Goal: Information Seeking & Learning: Learn about a topic

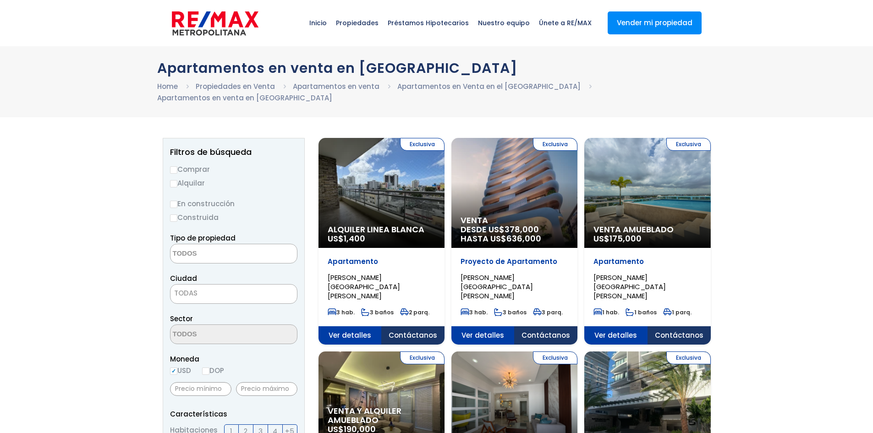
select select
click at [172, 166] on input "Comprar" at bounding box center [173, 169] width 7 height 7
radio input "true"
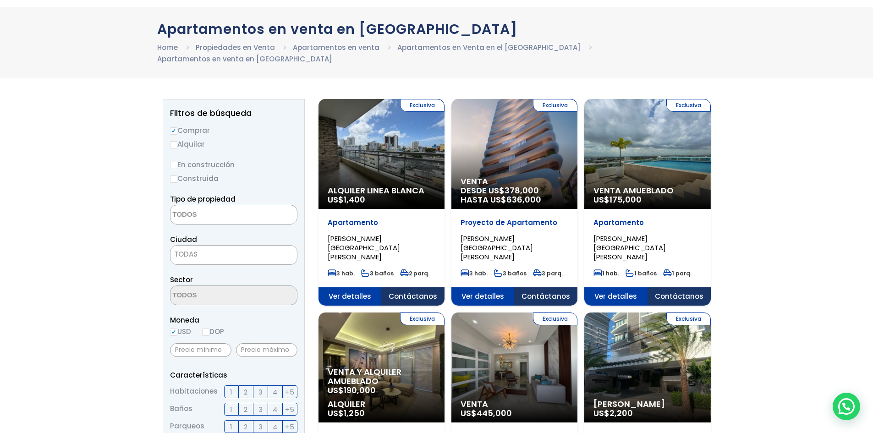
scroll to position [92, 0]
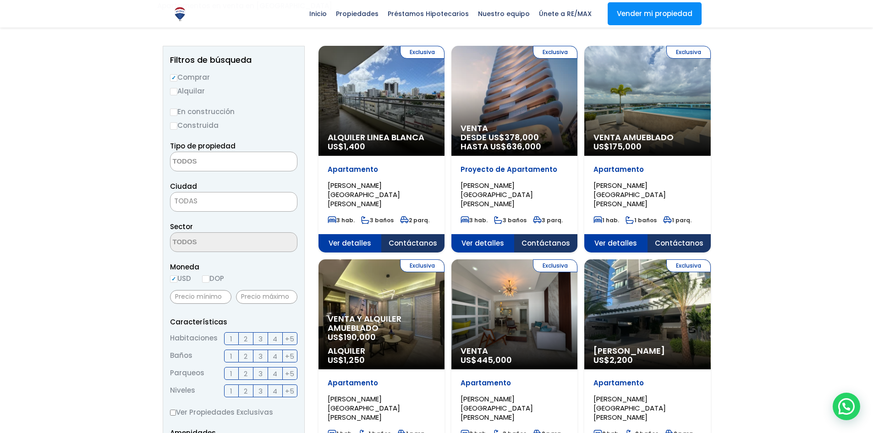
click at [262, 333] on span "3" at bounding box center [260, 338] width 4 height 11
click at [0, 0] on input "3" at bounding box center [0, 0] width 0 height 0
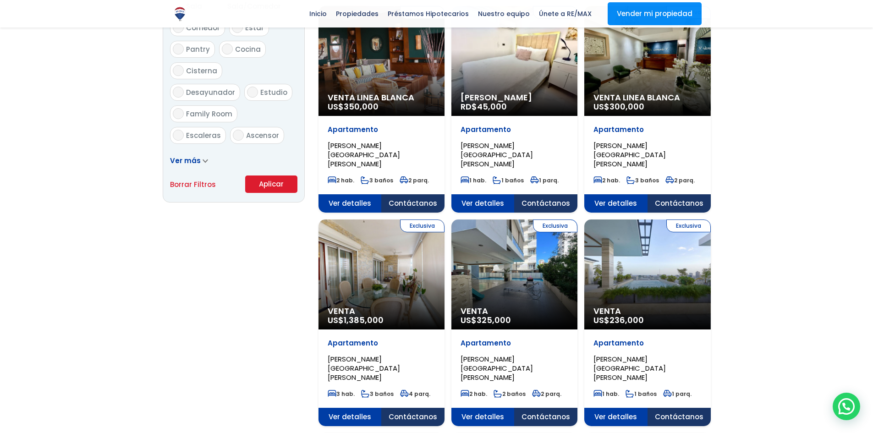
scroll to position [550, 0]
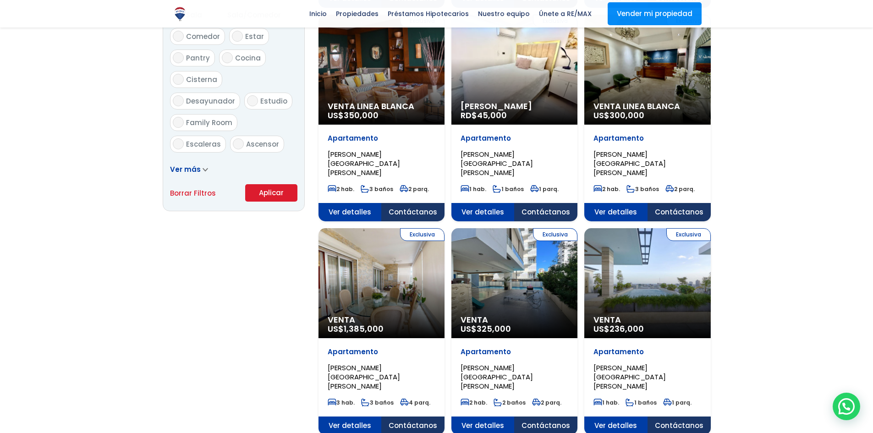
click at [275, 184] on button "Aplicar" at bounding box center [271, 192] width 52 height 17
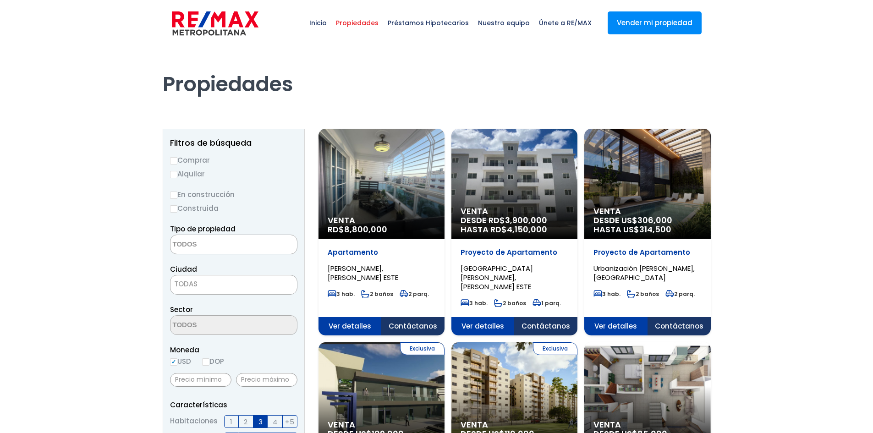
select select
click at [206, 277] on span "TODAS" at bounding box center [233, 285] width 127 height 20
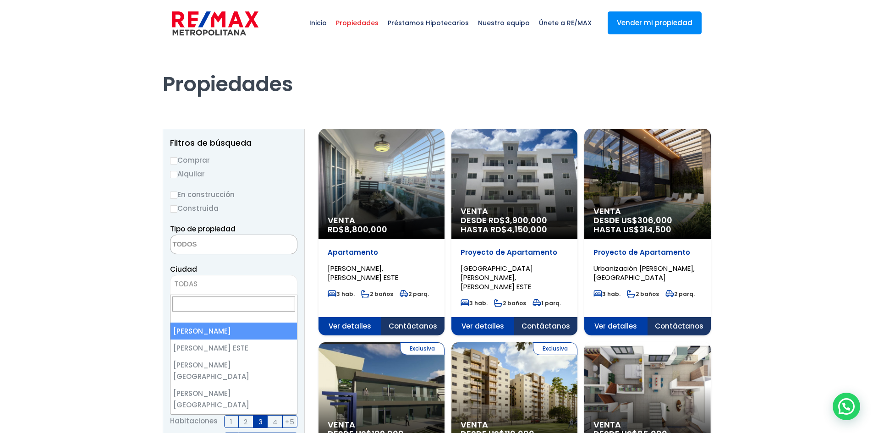
select select "1"
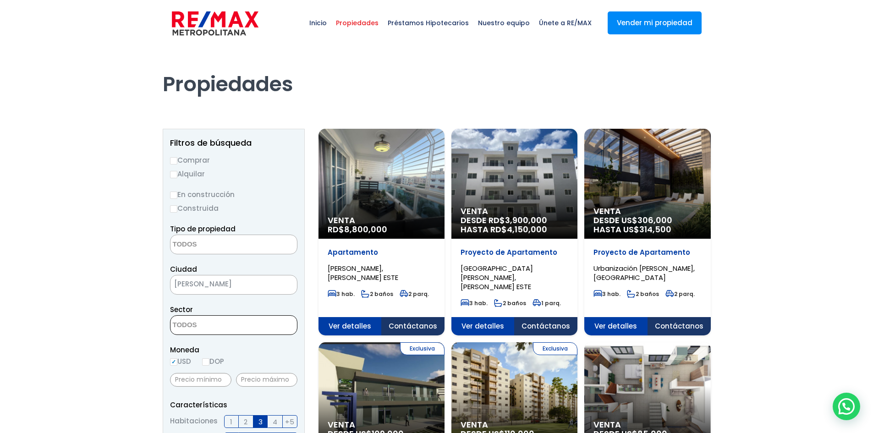
click at [204, 323] on textarea "Search" at bounding box center [214, 326] width 89 height 20
type textarea "pian"
select select "156"
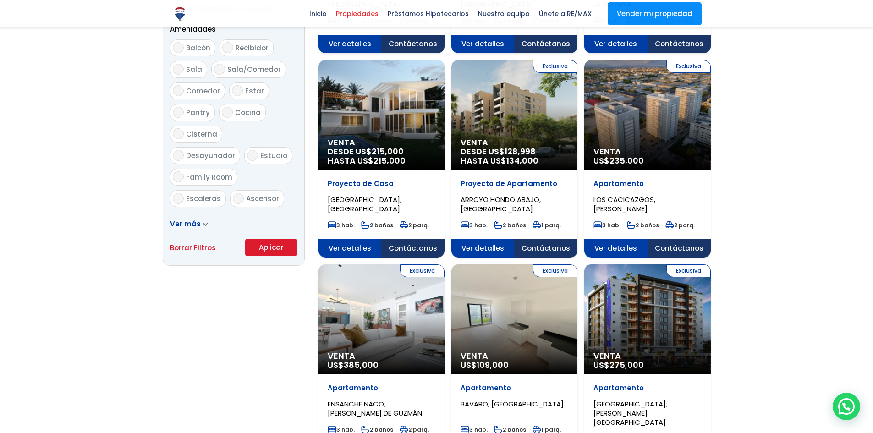
scroll to position [504, 0]
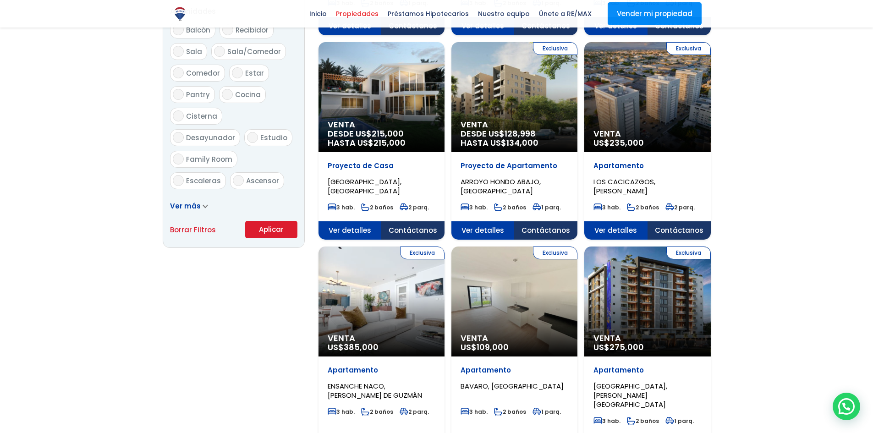
click at [274, 223] on button "Aplicar" at bounding box center [271, 229] width 52 height 17
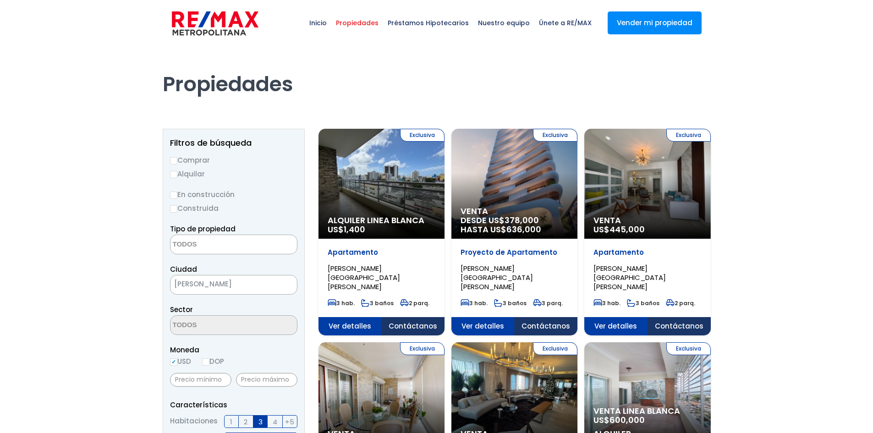
select select
select select "156"
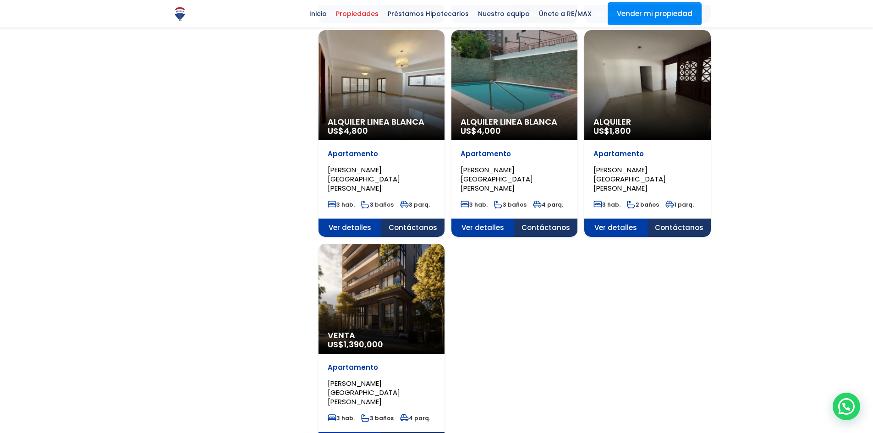
scroll to position [1008, 0]
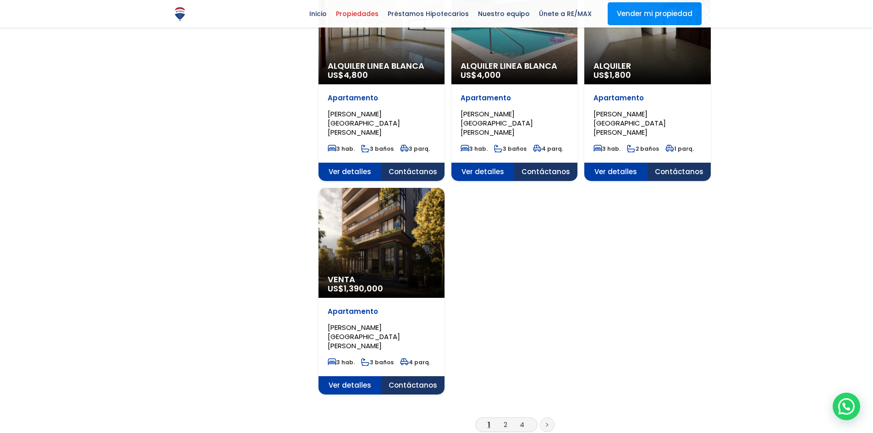
click at [510, 419] on li "2" at bounding box center [505, 424] width 15 height 11
click at [508, 419] on li "2" at bounding box center [505, 424] width 15 height 11
click at [506, 420] on link "2" at bounding box center [505, 425] width 4 height 10
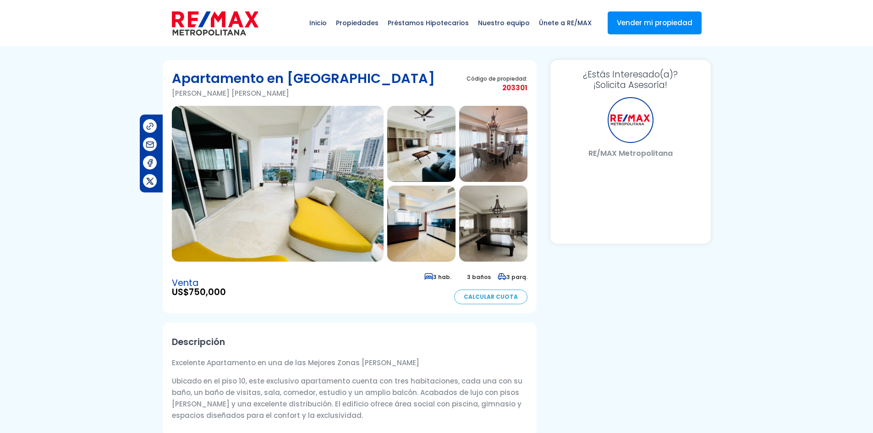
select select "DO"
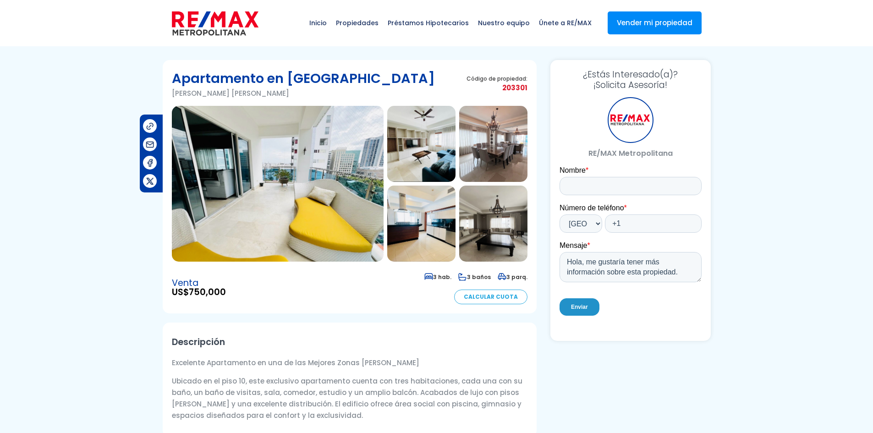
click at [316, 172] on img at bounding box center [278, 184] width 212 height 156
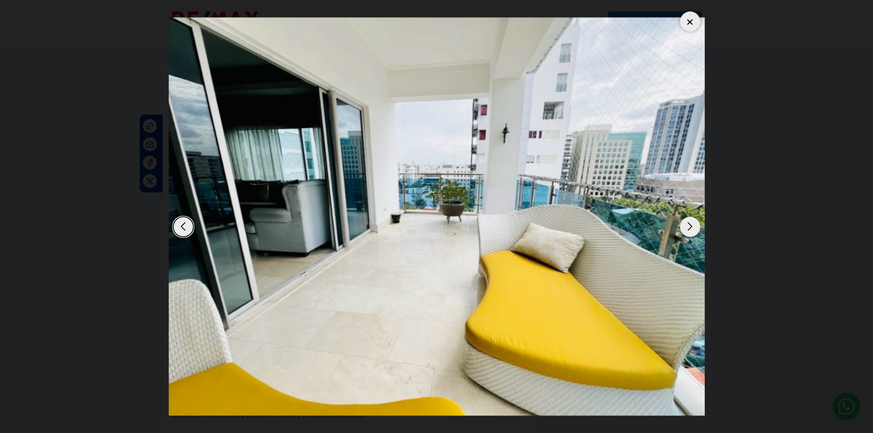
click at [690, 226] on div "Next slide" at bounding box center [690, 227] width 20 height 20
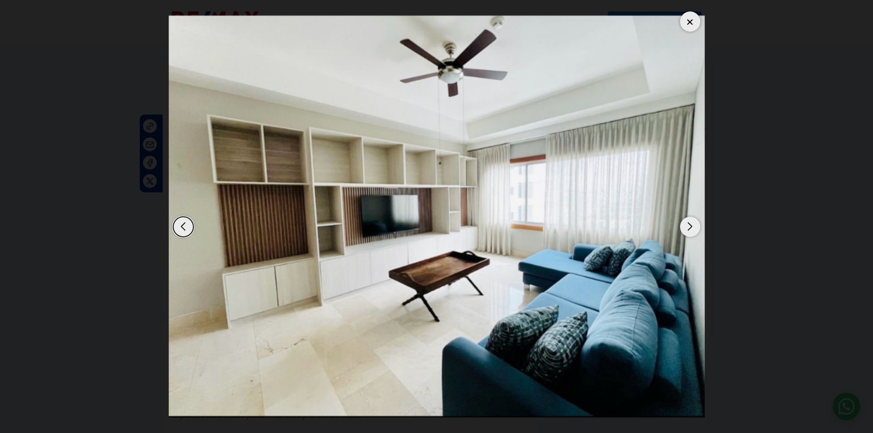
click at [690, 226] on div "Next slide" at bounding box center [690, 227] width 20 height 20
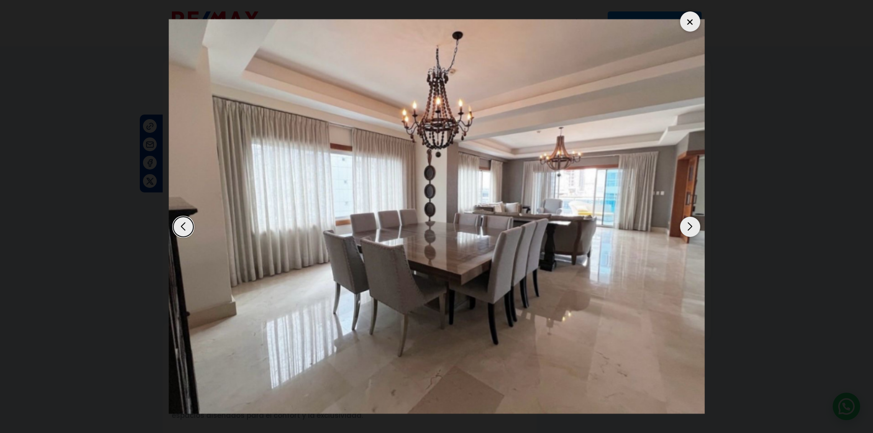
click at [690, 226] on div "Next slide" at bounding box center [690, 227] width 20 height 20
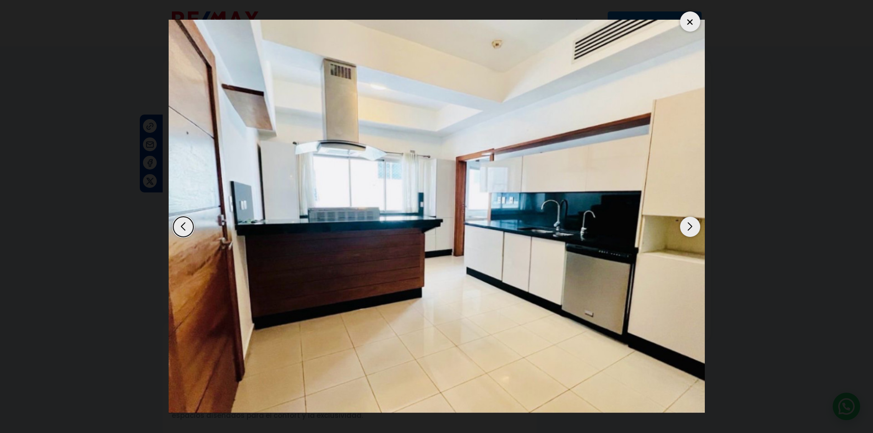
click at [690, 226] on div "Next slide" at bounding box center [690, 227] width 20 height 20
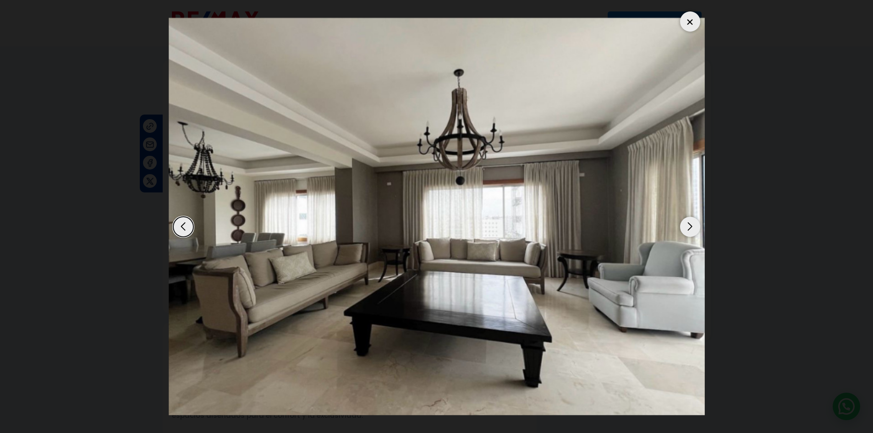
click at [690, 226] on div "Next slide" at bounding box center [690, 227] width 20 height 20
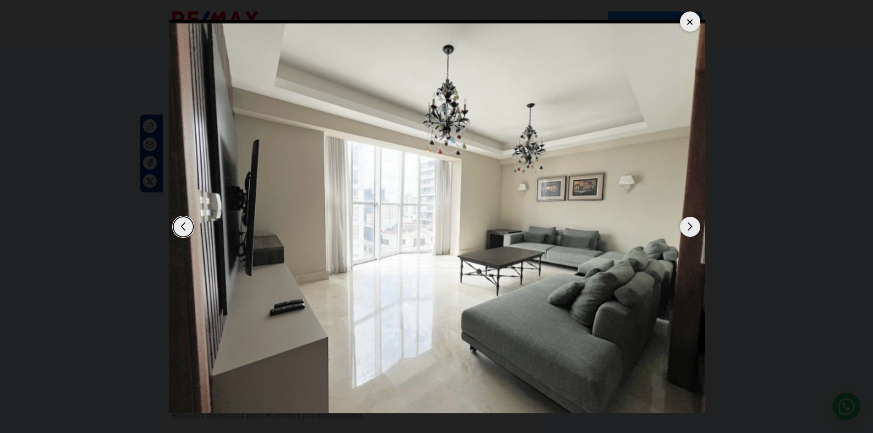
click at [690, 226] on div "Next slide" at bounding box center [690, 227] width 20 height 20
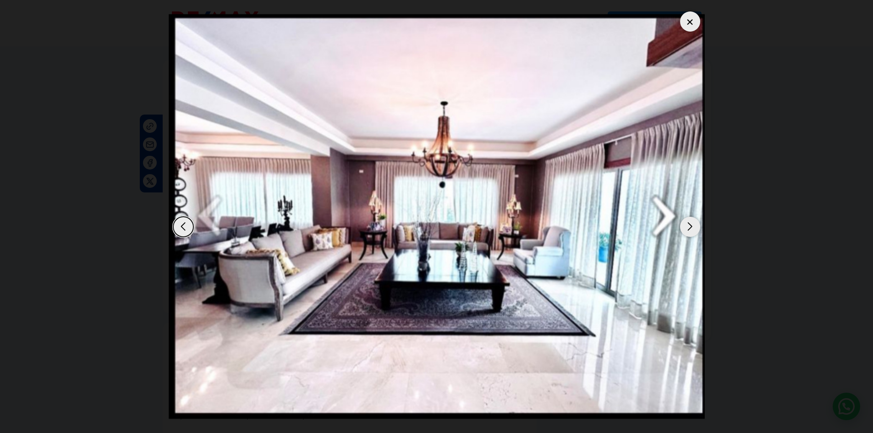
click at [690, 226] on div "Next slide" at bounding box center [690, 227] width 20 height 20
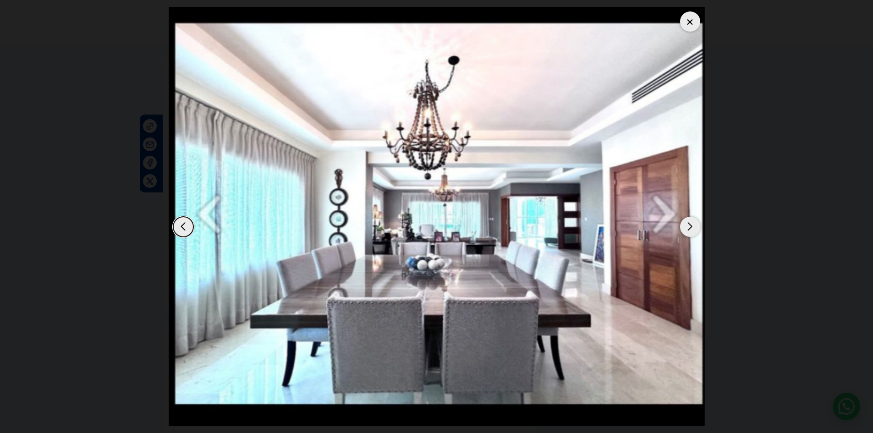
click at [690, 226] on div "Next slide" at bounding box center [690, 227] width 20 height 20
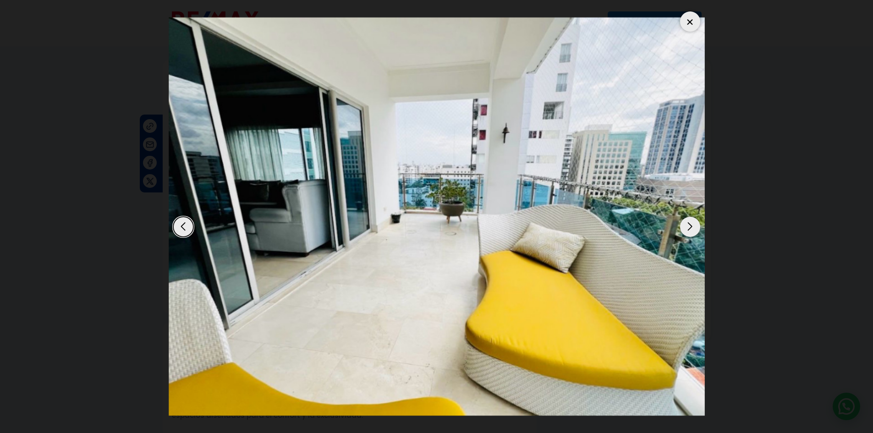
click at [690, 226] on div "Next slide" at bounding box center [690, 227] width 20 height 20
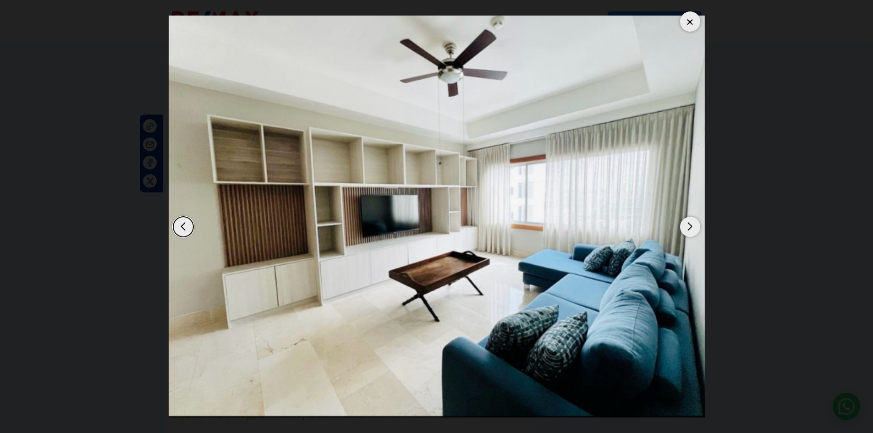
click at [690, 226] on div "Next slide" at bounding box center [690, 227] width 20 height 20
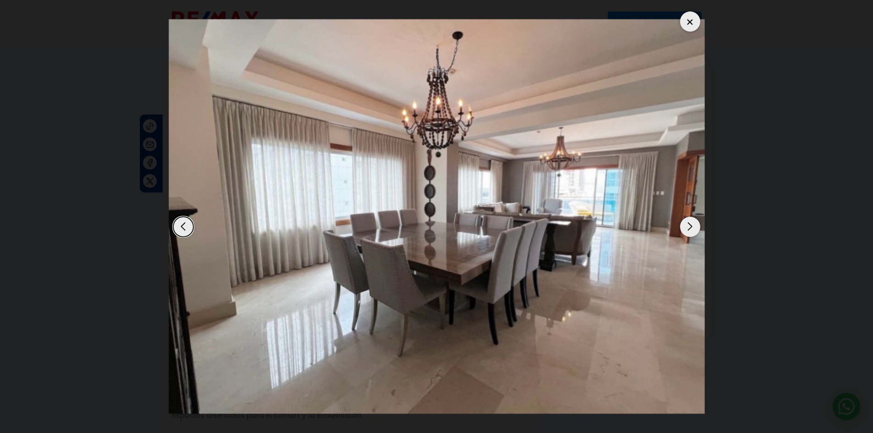
click at [690, 226] on div "Next slide" at bounding box center [690, 227] width 20 height 20
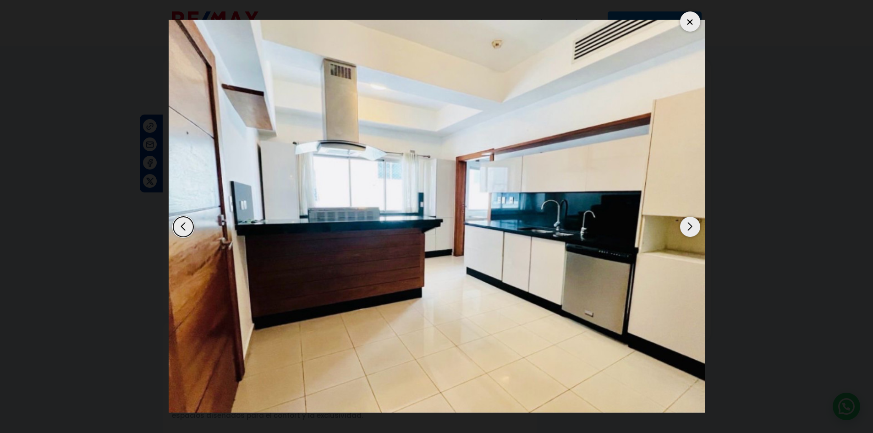
click at [694, 27] on div at bounding box center [690, 21] width 20 height 20
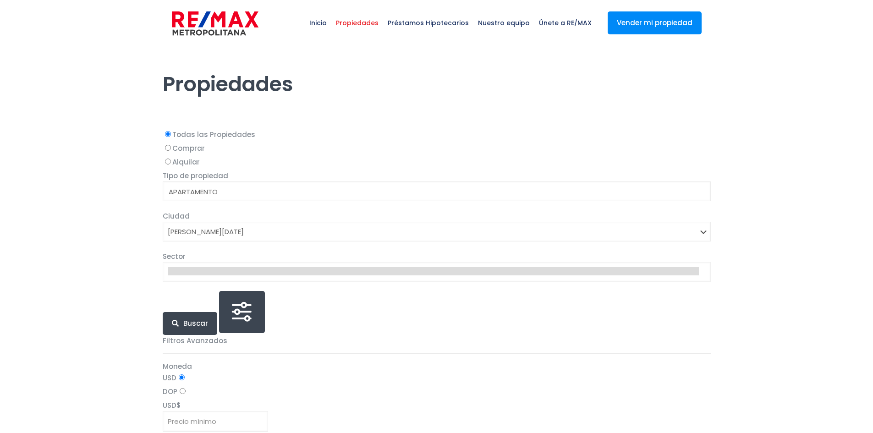
select select
select select "1"
select select
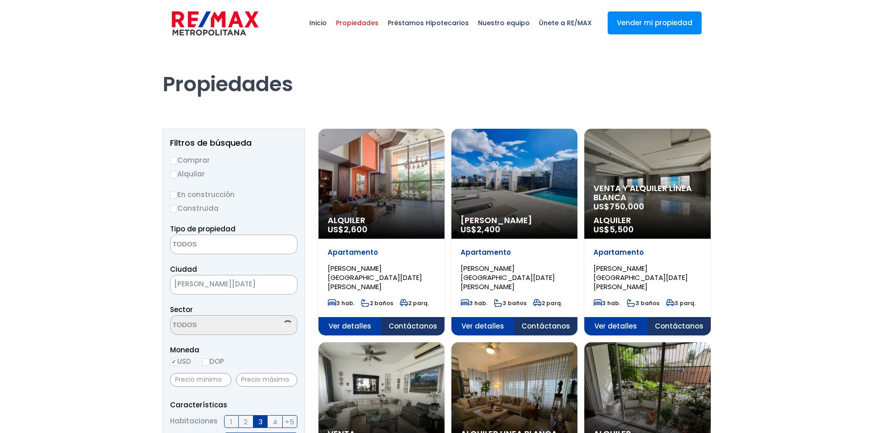
scroll to position [2065, 0]
select select "156"
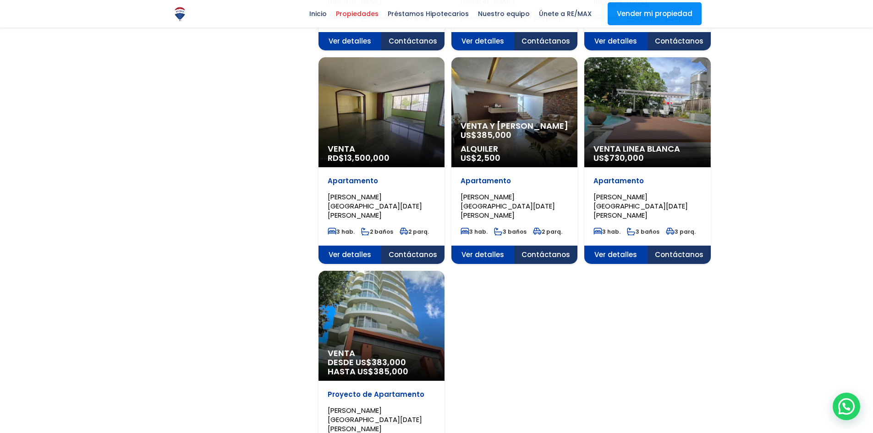
scroll to position [962, 0]
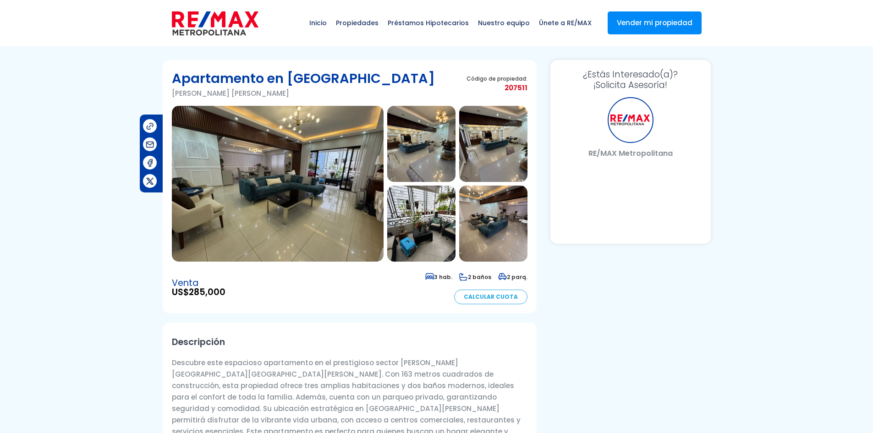
select select "DO"
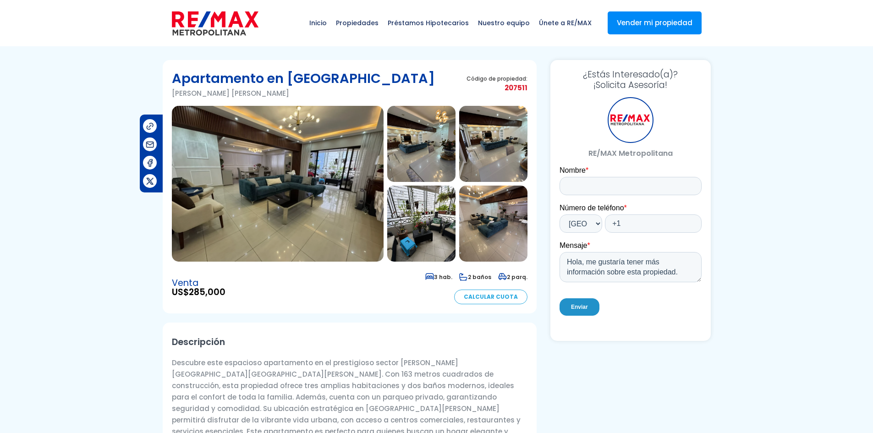
click at [309, 172] on img at bounding box center [278, 184] width 212 height 156
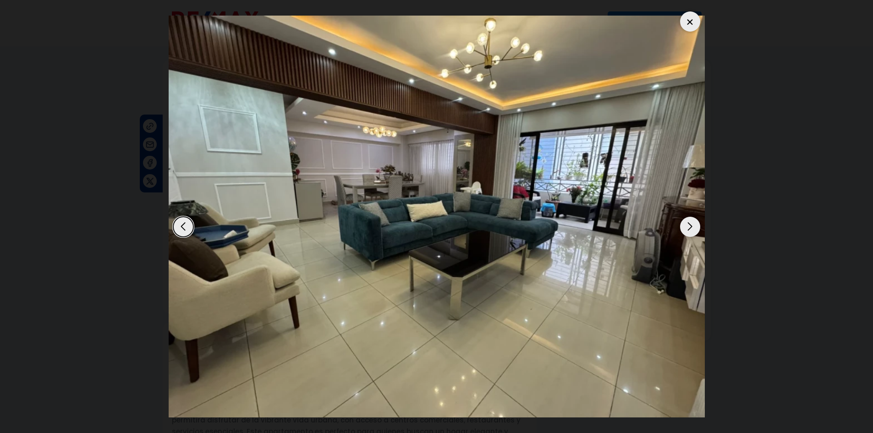
click at [698, 225] on div "Next slide" at bounding box center [690, 227] width 20 height 20
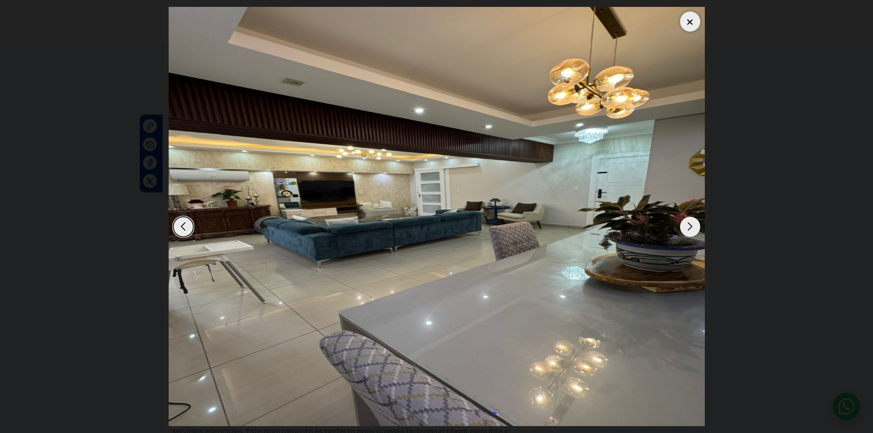
click at [698, 225] on div "Next slide" at bounding box center [690, 227] width 20 height 20
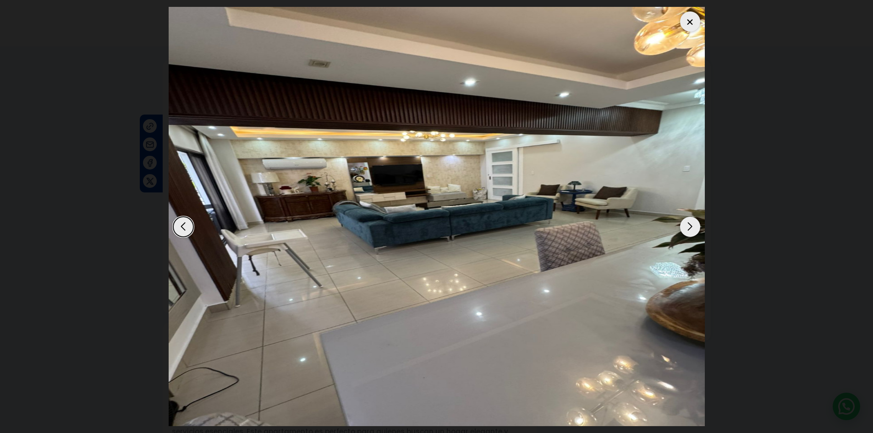
click at [698, 225] on div "Next slide" at bounding box center [690, 227] width 20 height 20
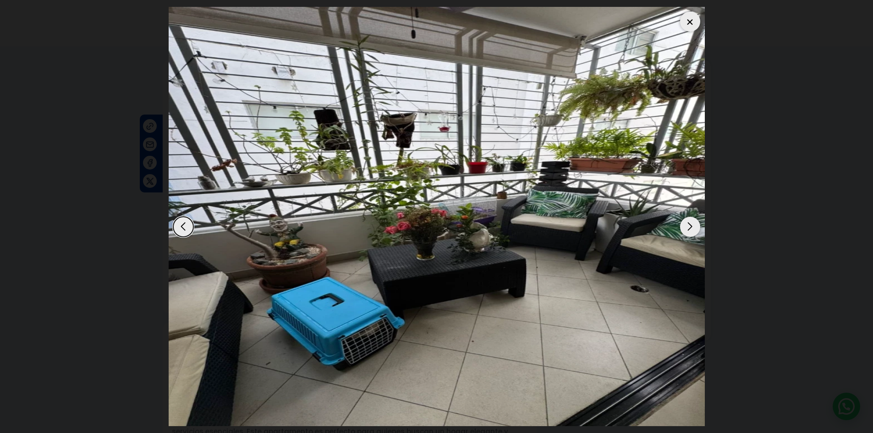
click at [696, 223] on div "Next slide" at bounding box center [690, 227] width 20 height 20
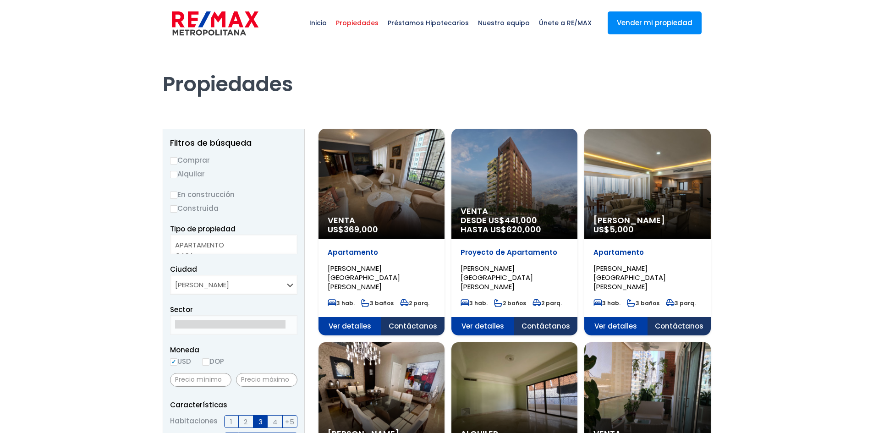
select select
select select "156"
drag, startPoint x: 420, startPoint y: 171, endPoint x: 784, endPoint y: 117, distance: 368.2
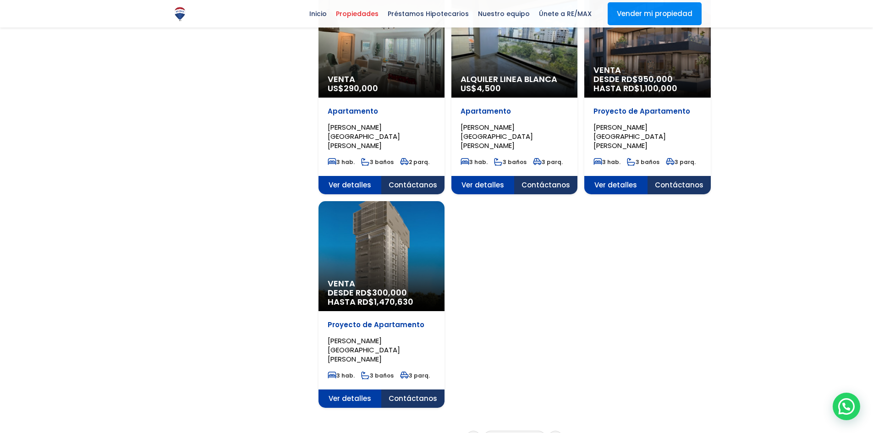
scroll to position [1008, 0]
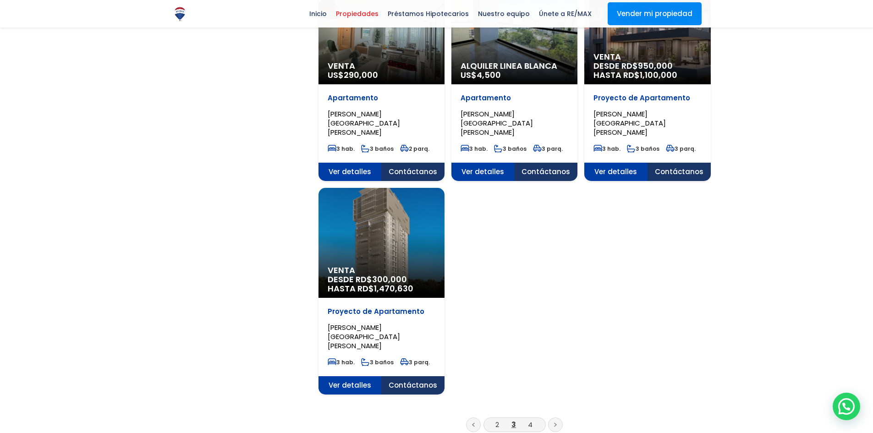
click at [527, 419] on li "4" at bounding box center [530, 424] width 15 height 11
click at [531, 420] on link "4" at bounding box center [530, 425] width 5 height 10
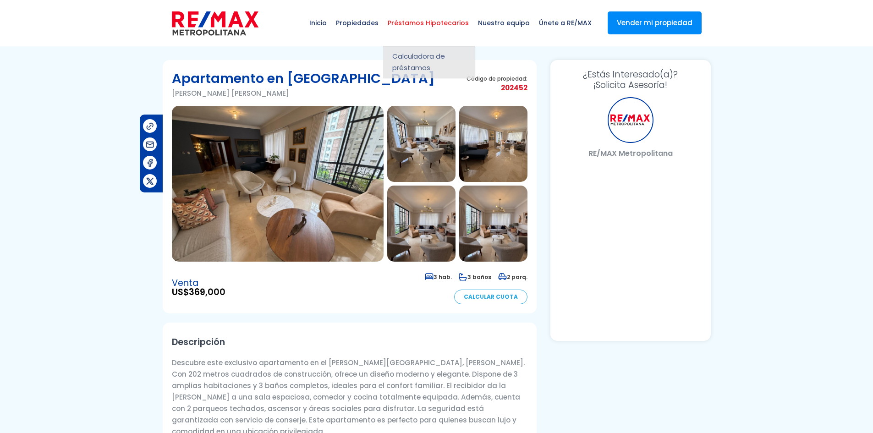
select select "DO"
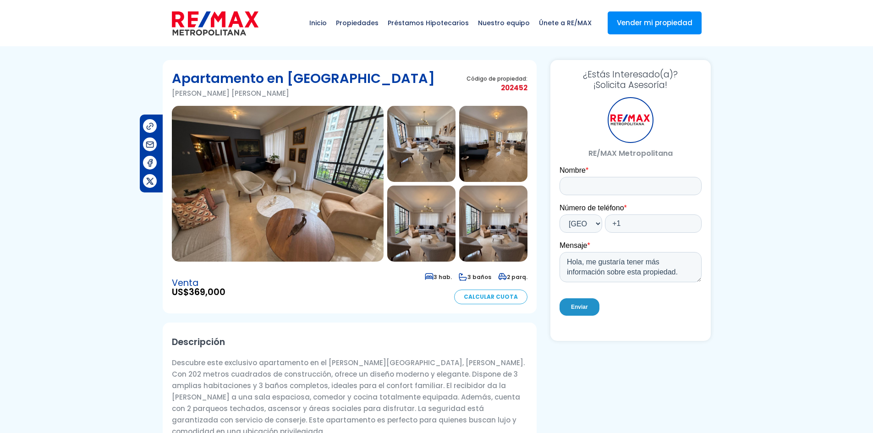
click at [347, 154] on img at bounding box center [278, 184] width 212 height 156
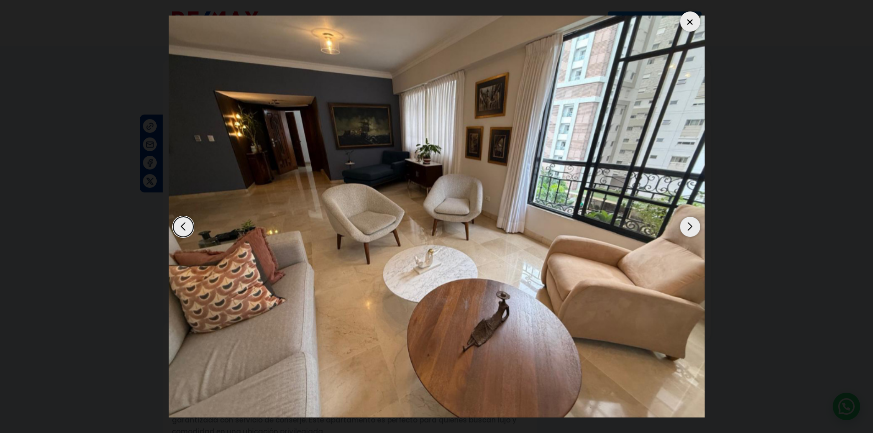
click at [689, 229] on div "Next slide" at bounding box center [690, 227] width 20 height 20
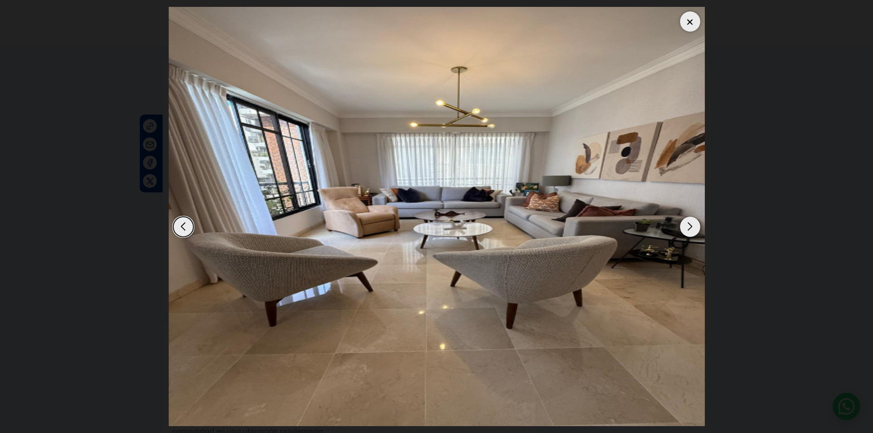
click at [689, 229] on div "Next slide" at bounding box center [690, 227] width 20 height 20
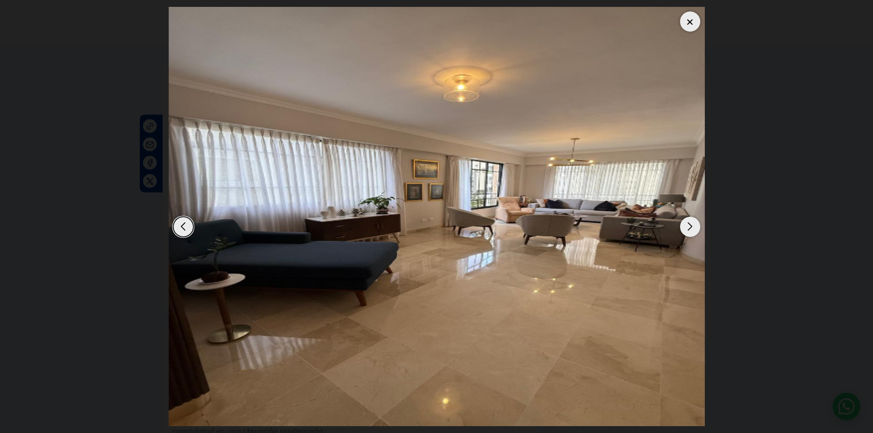
click at [689, 229] on div "Next slide" at bounding box center [690, 227] width 20 height 20
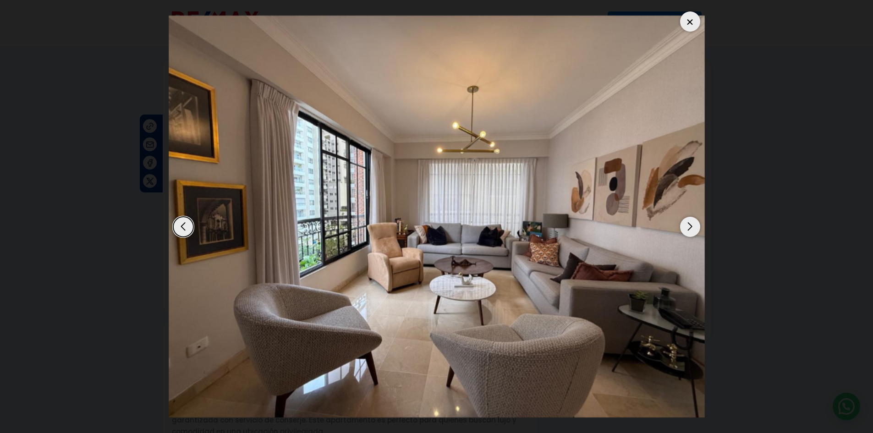
click at [689, 229] on div "Next slide" at bounding box center [690, 227] width 20 height 20
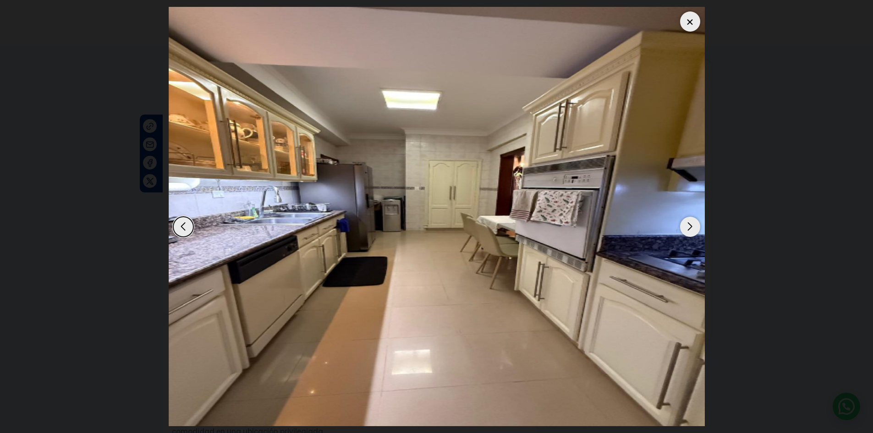
click at [689, 229] on div "Next slide" at bounding box center [690, 227] width 20 height 20
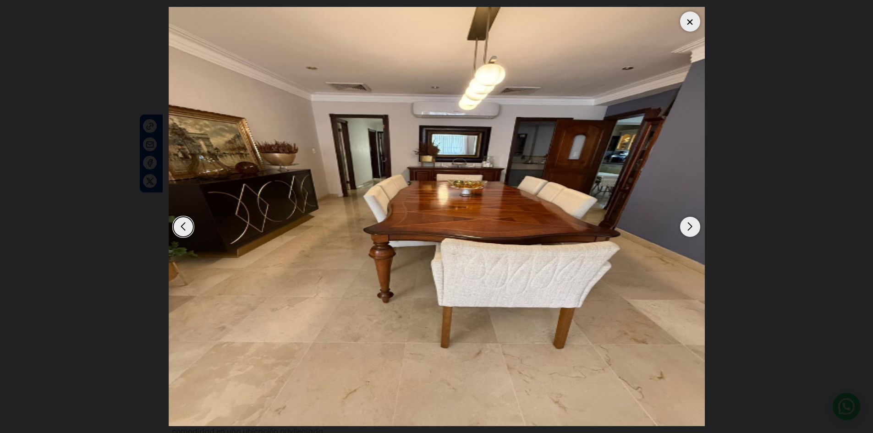
click at [689, 229] on div "Next slide" at bounding box center [690, 227] width 20 height 20
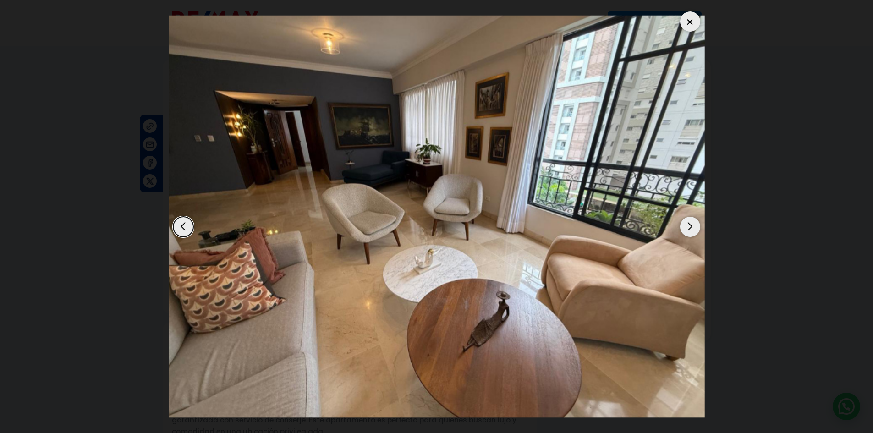
click at [689, 229] on div "Next slide" at bounding box center [690, 227] width 20 height 20
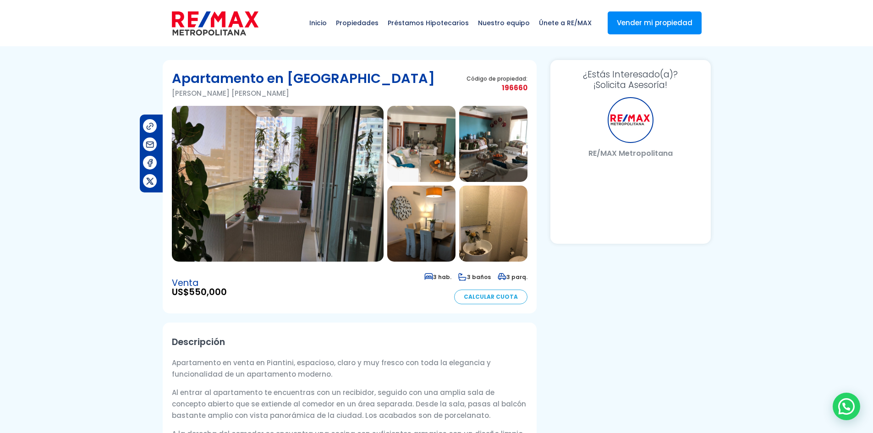
select select "DO"
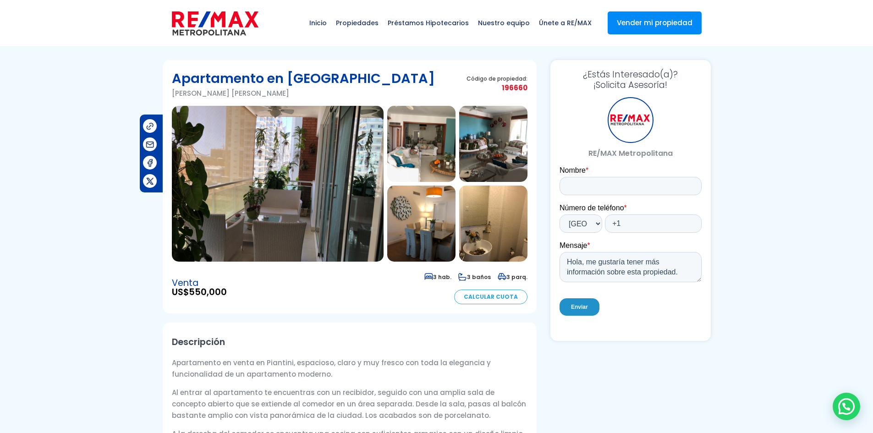
click at [304, 159] on img at bounding box center [278, 184] width 212 height 156
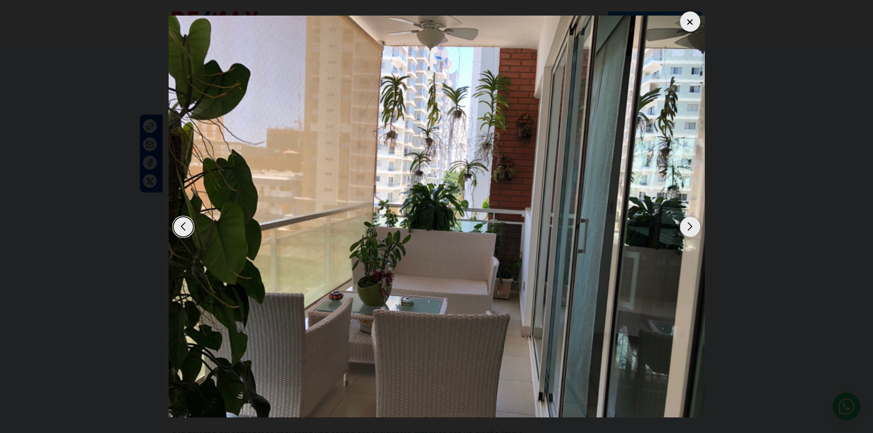
click at [692, 226] on div "Next slide" at bounding box center [690, 227] width 20 height 20
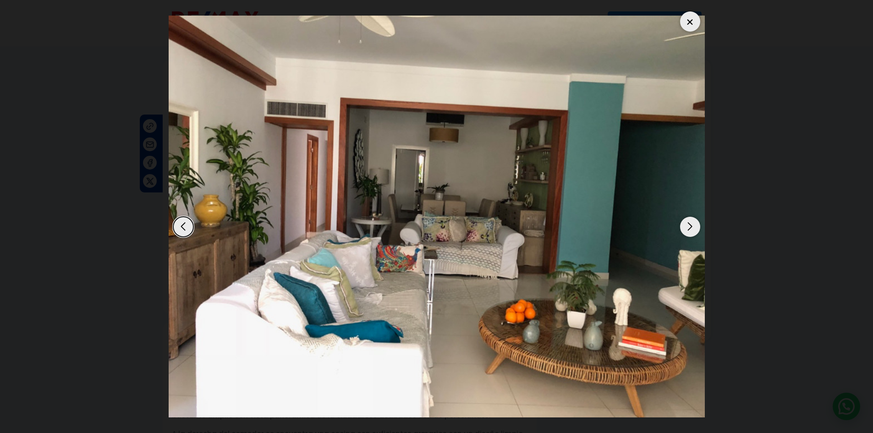
click at [692, 226] on div "Next slide" at bounding box center [690, 227] width 20 height 20
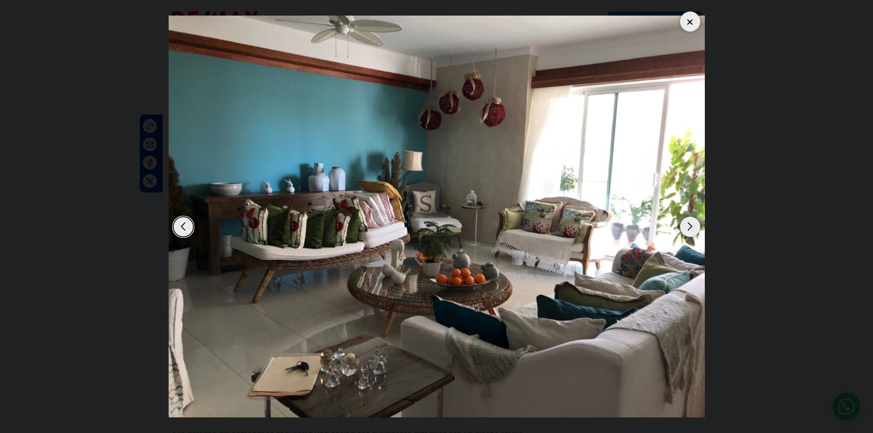
click at [692, 226] on div "Next slide" at bounding box center [690, 227] width 20 height 20
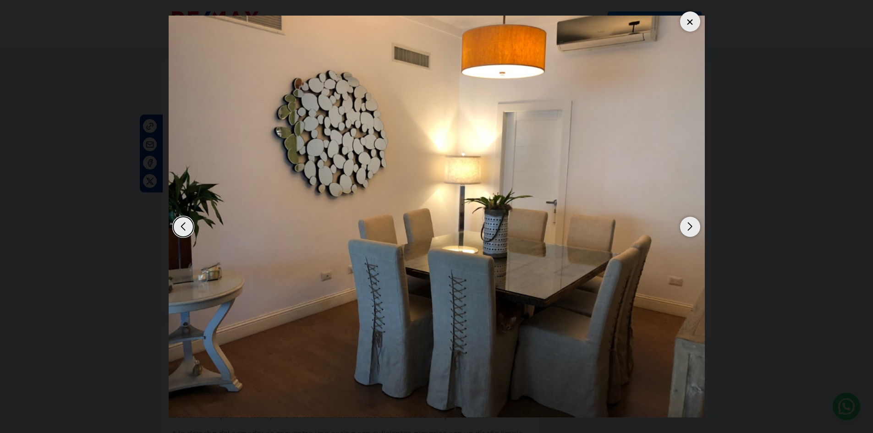
click at [692, 226] on div "Next slide" at bounding box center [690, 227] width 20 height 20
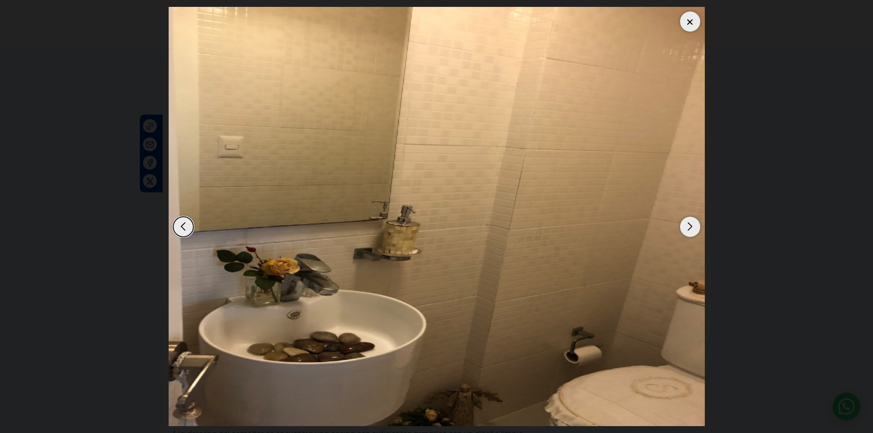
click at [692, 226] on div "Next slide" at bounding box center [690, 227] width 20 height 20
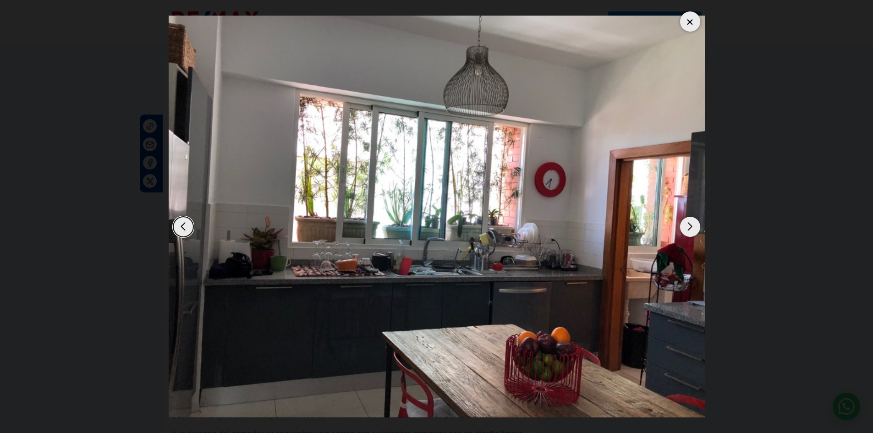
click at [692, 226] on div "Next slide" at bounding box center [690, 227] width 20 height 20
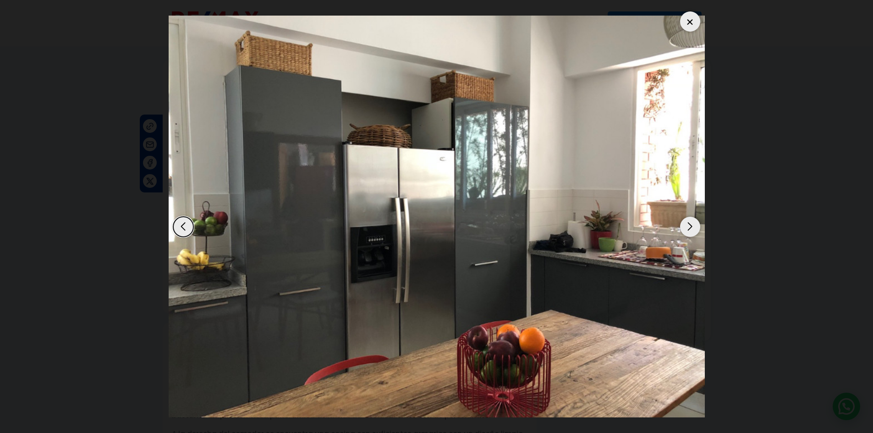
click at [692, 226] on div "Next slide" at bounding box center [690, 227] width 20 height 20
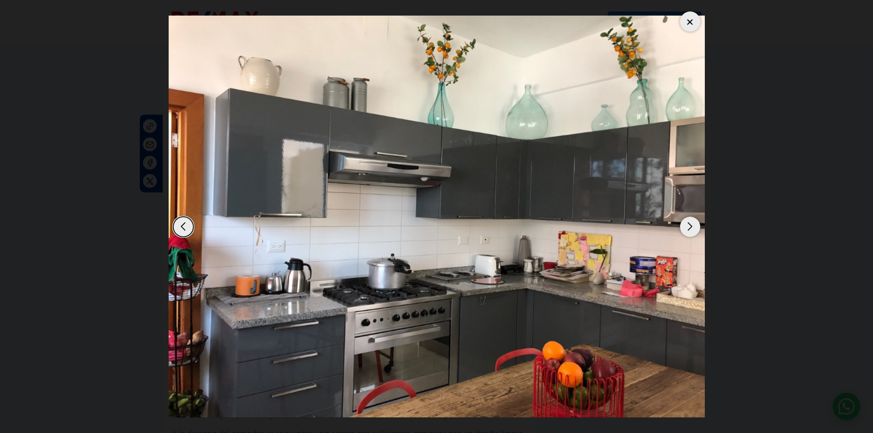
click at [692, 226] on div "Next slide" at bounding box center [690, 227] width 20 height 20
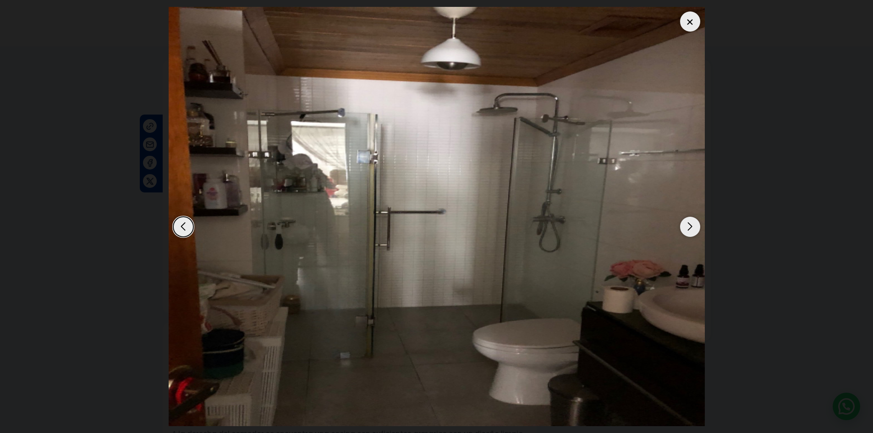
click at [692, 226] on div "Next slide" at bounding box center [690, 227] width 20 height 20
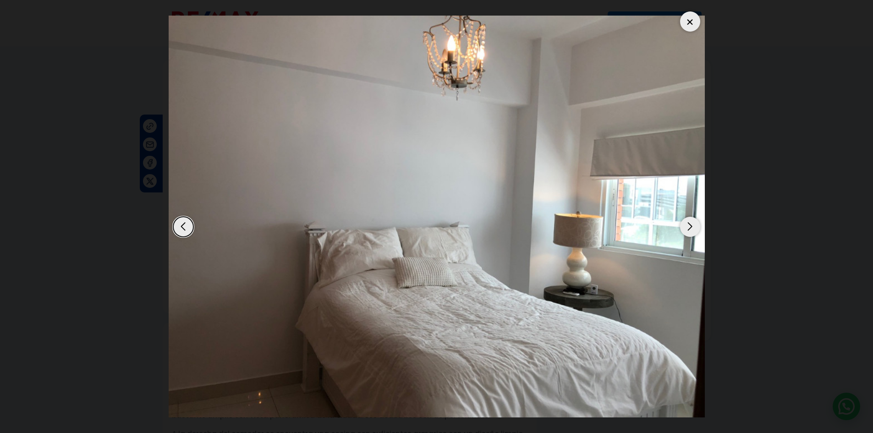
click at [692, 226] on div "Next slide" at bounding box center [690, 227] width 20 height 20
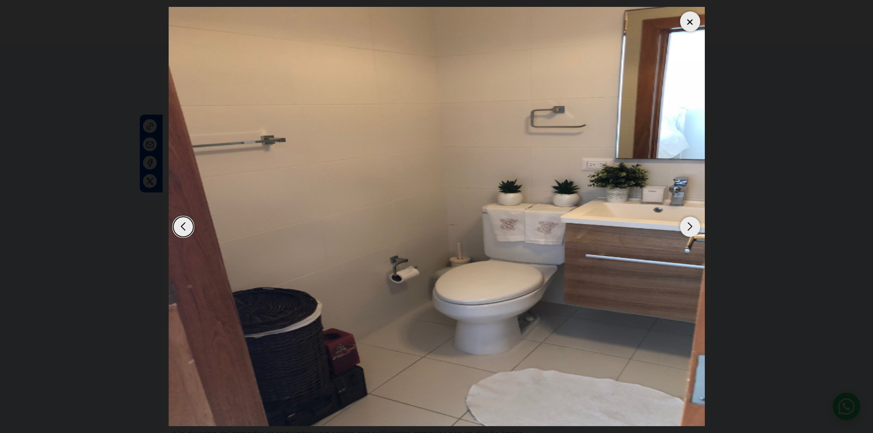
click at [692, 226] on div "Next slide" at bounding box center [690, 227] width 20 height 20
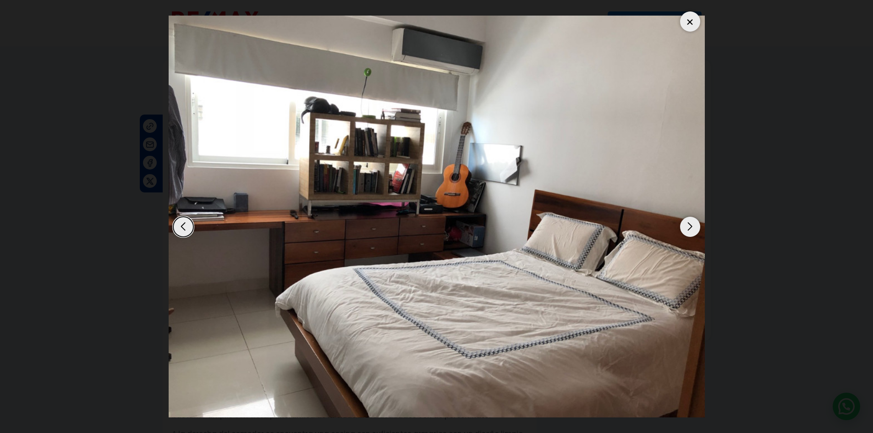
click at [692, 226] on div "Next slide" at bounding box center [690, 227] width 20 height 20
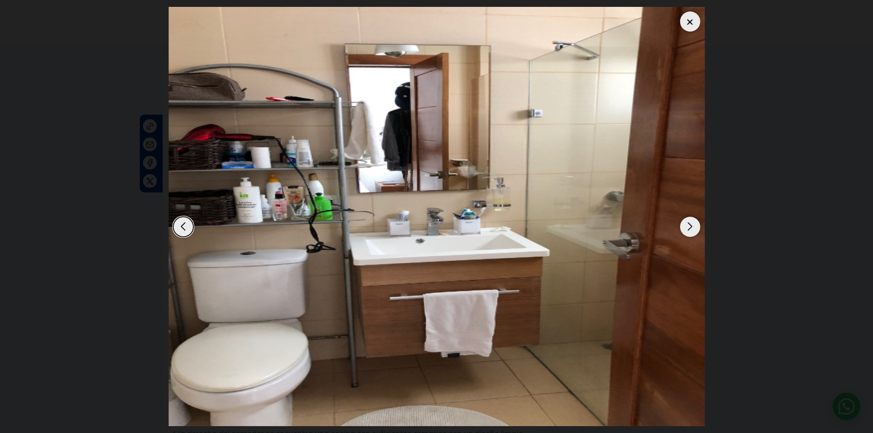
click at [692, 226] on div "Next slide" at bounding box center [690, 227] width 20 height 20
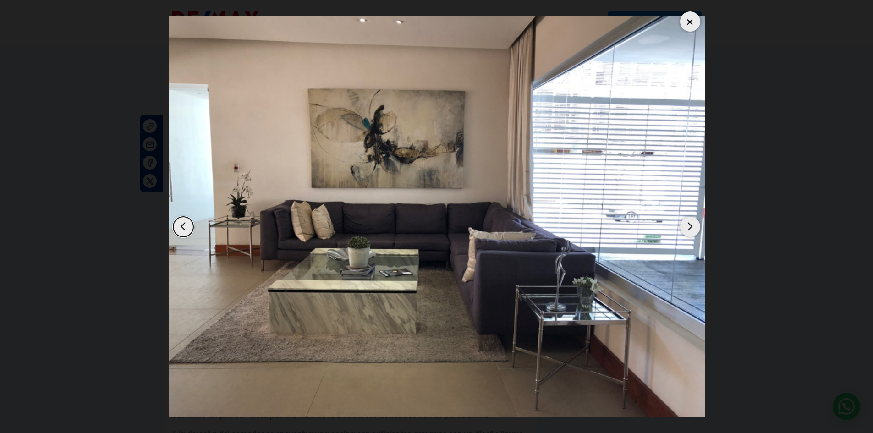
click at [692, 226] on div "Next slide" at bounding box center [690, 227] width 20 height 20
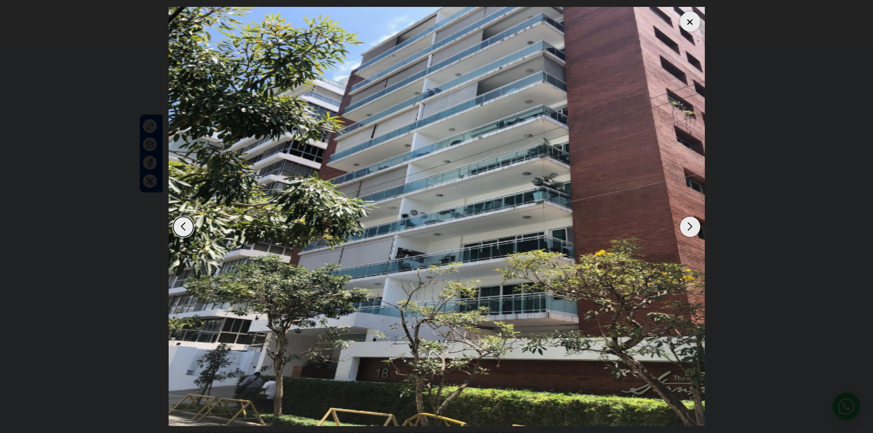
click at [687, 219] on div "Next slide" at bounding box center [690, 227] width 20 height 20
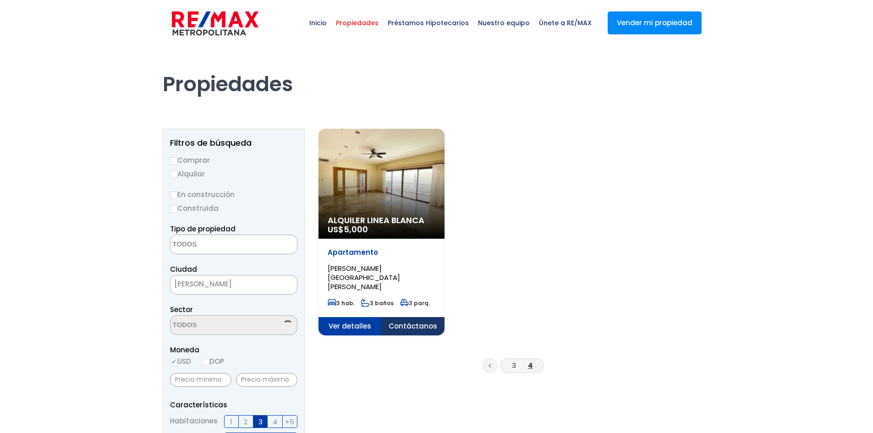
select select
select select "156"
